Goal: Information Seeking & Learning: Check status

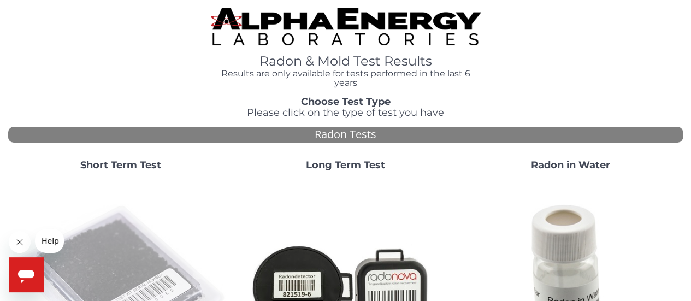
click at [69, 263] on img at bounding box center [121, 288] width 216 height 216
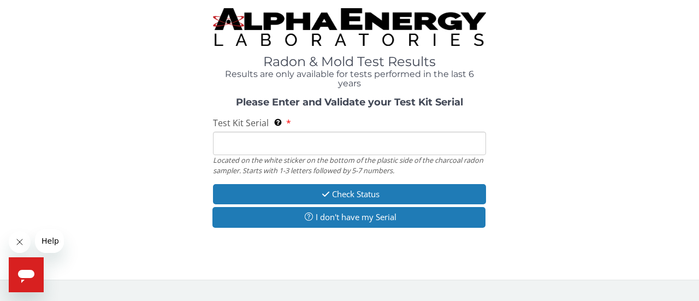
click at [218, 145] on input "Test Kit Serial Located on the white sticker on the bottom of the plastic side …" at bounding box center [349, 143] width 273 height 23
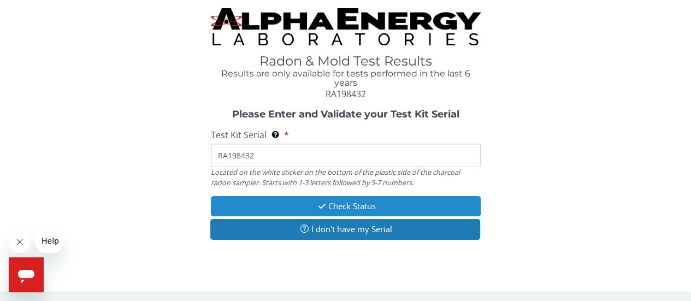
type input "RA198432"
click at [342, 202] on button "Check Status" at bounding box center [346, 206] width 270 height 20
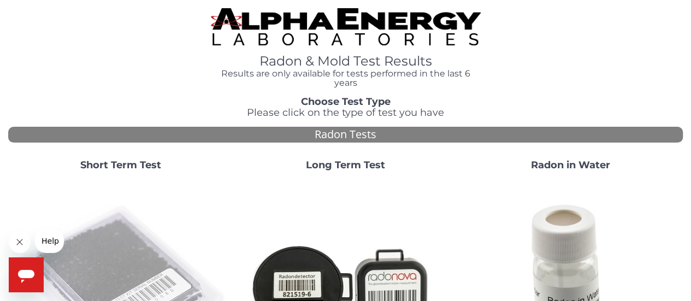
click at [83, 243] on img at bounding box center [121, 288] width 216 height 216
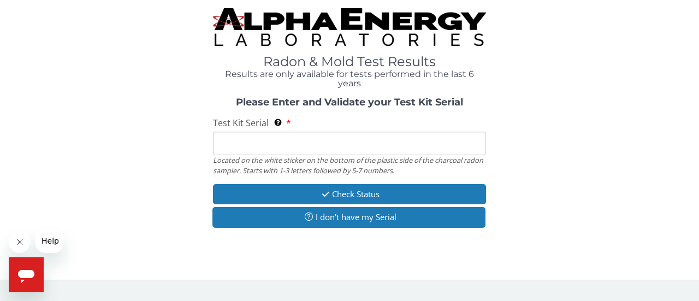
click at [227, 146] on input "Test Kit Serial Located on the white sticker on the bottom of the plastic side …" at bounding box center [349, 143] width 273 height 23
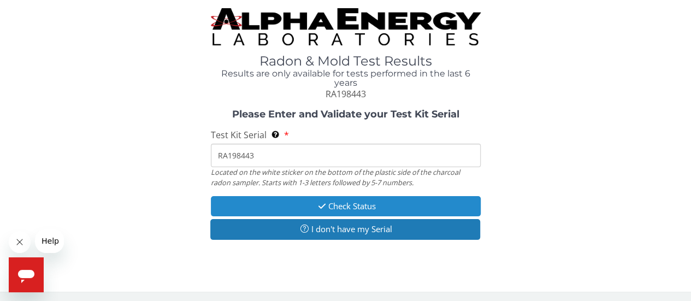
type input "RA198443"
click at [281, 205] on button "Check Status" at bounding box center [346, 206] width 270 height 20
